Goal: Task Accomplishment & Management: Use online tool/utility

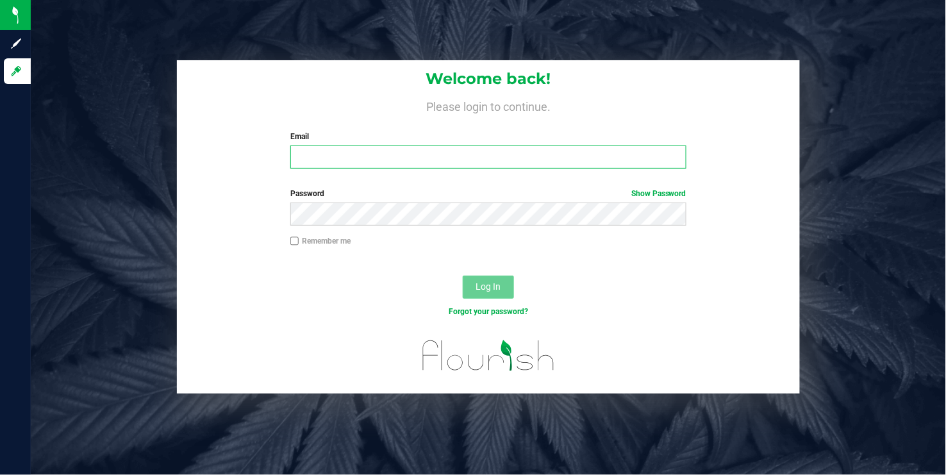
type input "[EMAIL_ADDRESS][DOMAIN_NAME]"
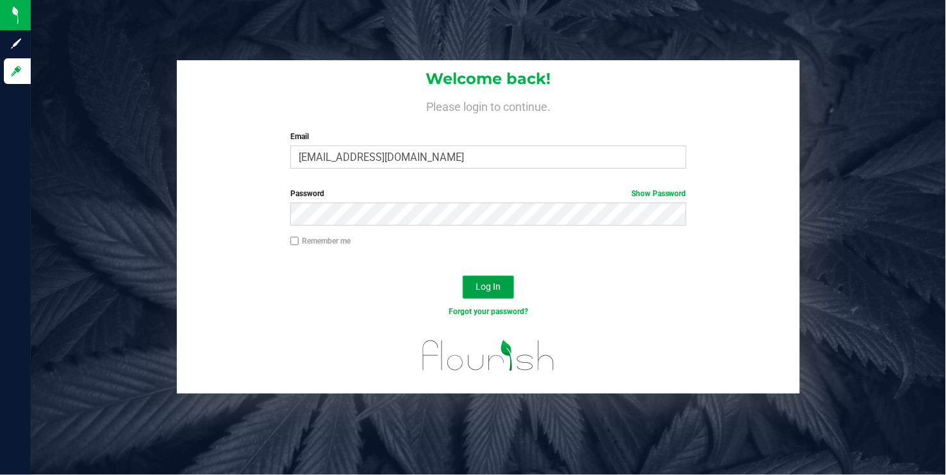
click at [500, 290] on span "Log In" at bounding box center [488, 286] width 25 height 10
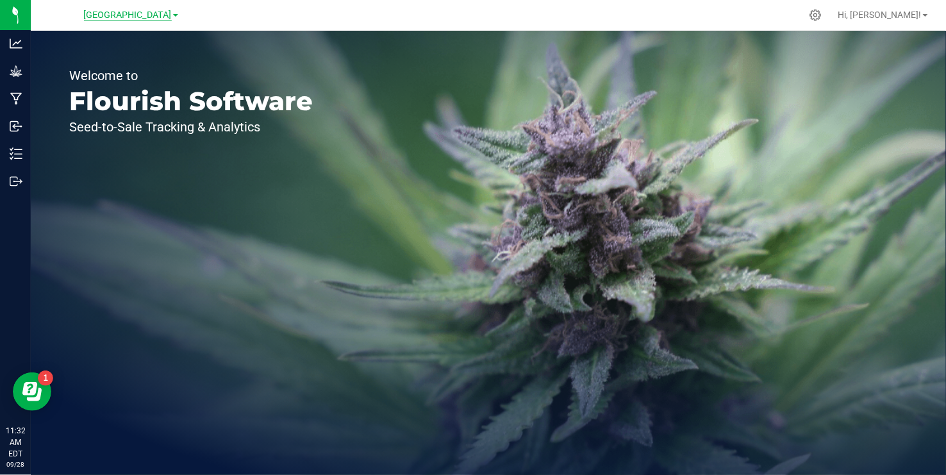
click at [166, 10] on span "[GEOGRAPHIC_DATA]" at bounding box center [128, 16] width 88 height 12
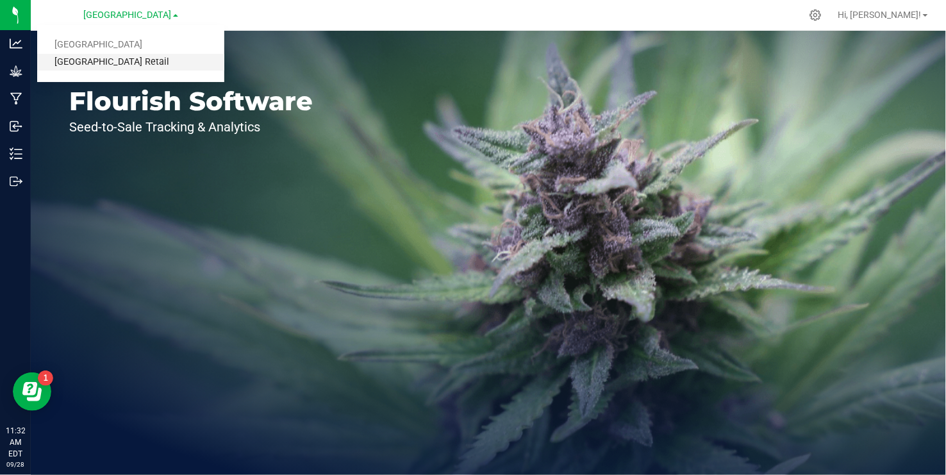
click at [127, 62] on link "[GEOGRAPHIC_DATA] Retail" at bounding box center [130, 62] width 187 height 17
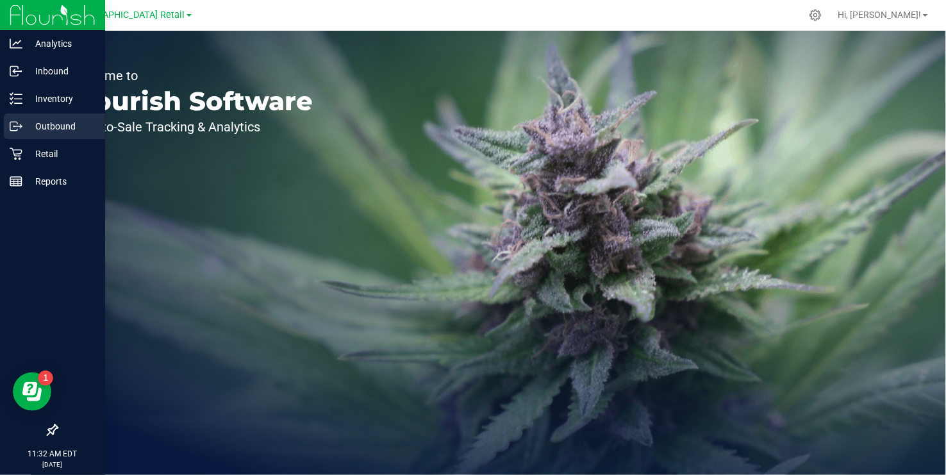
click at [44, 129] on p "Outbound" at bounding box center [60, 126] width 77 height 15
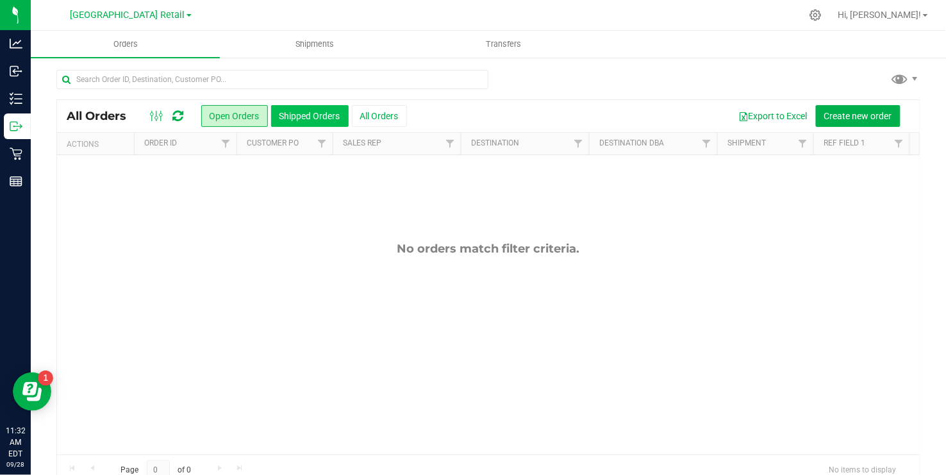
click at [294, 123] on button "Shipped Orders" at bounding box center [310, 116] width 78 height 22
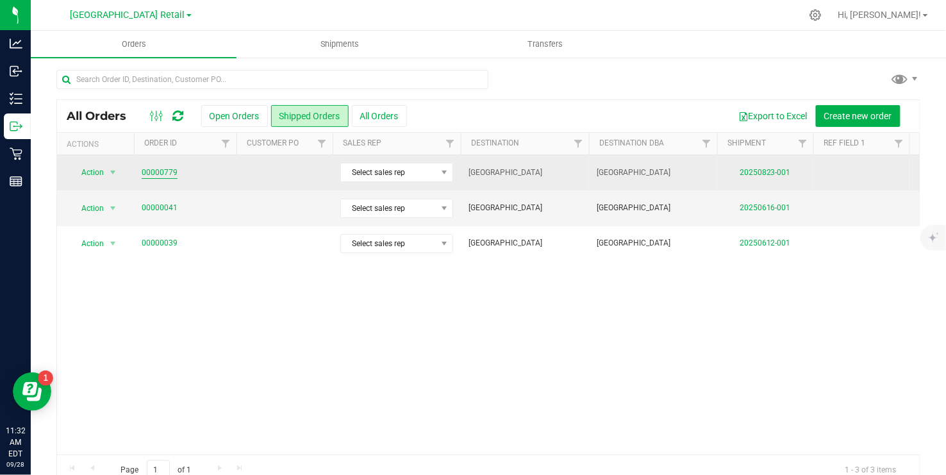
click at [154, 167] on link "00000779" at bounding box center [160, 173] width 36 height 12
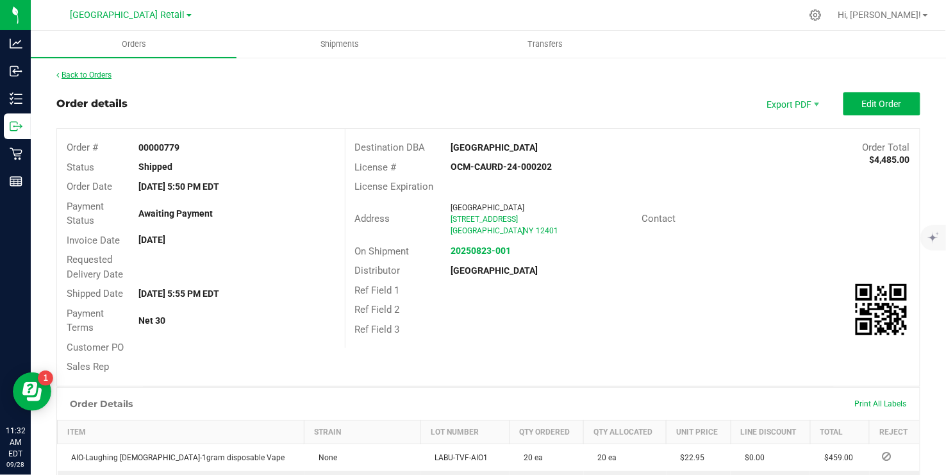
click at [90, 76] on link "Back to Orders" at bounding box center [83, 74] width 55 height 9
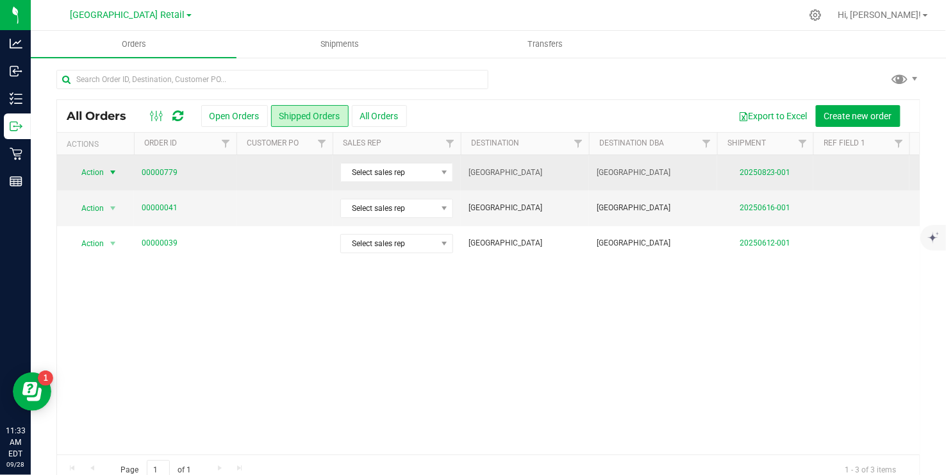
click at [108, 172] on span "select" at bounding box center [113, 172] width 10 height 10
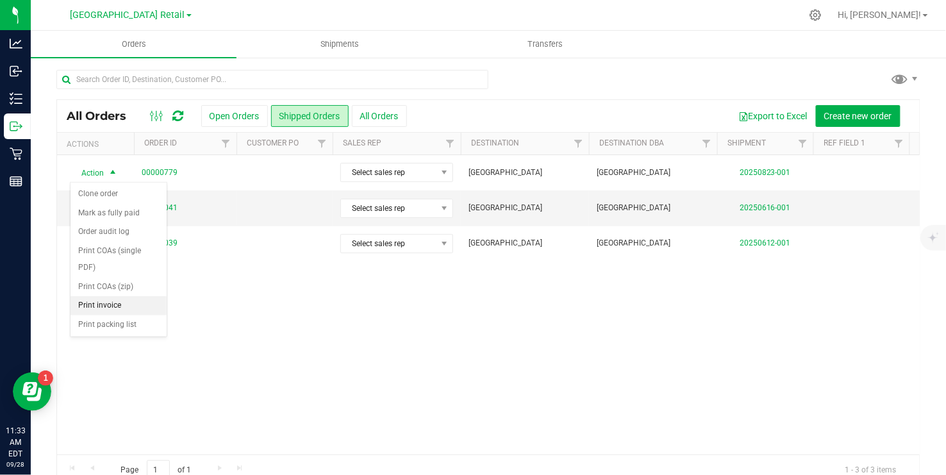
click at [103, 306] on li "Print invoice" at bounding box center [118, 305] width 96 height 19
